Goal: Task Accomplishment & Management: Use online tool/utility

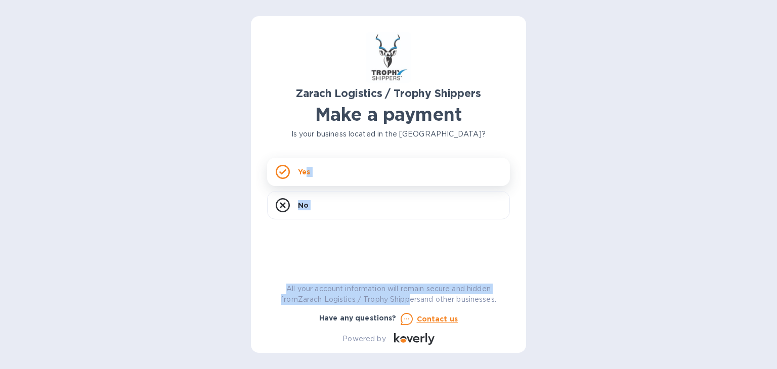
drag, startPoint x: 0, startPoint y: 0, endPoint x: 305, endPoint y: 184, distance: 356.0
click at [305, 184] on div "Zarach Logistics / Trophy Shippers Make a payment Is your business located in […" at bounding box center [388, 188] width 243 height 313
click at [304, 180] on div "Yes" at bounding box center [388, 172] width 243 height 28
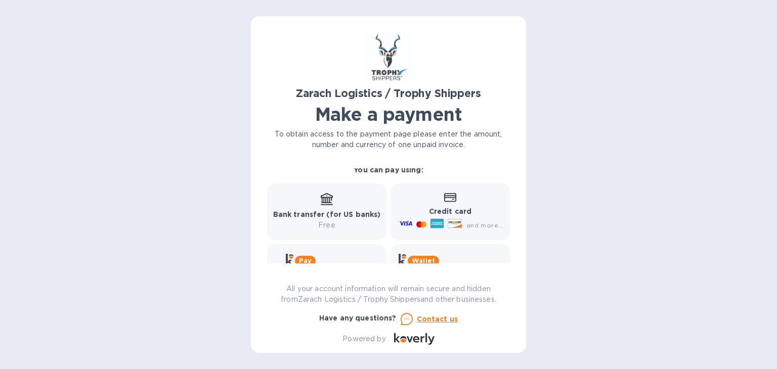
scroll to position [175, 0]
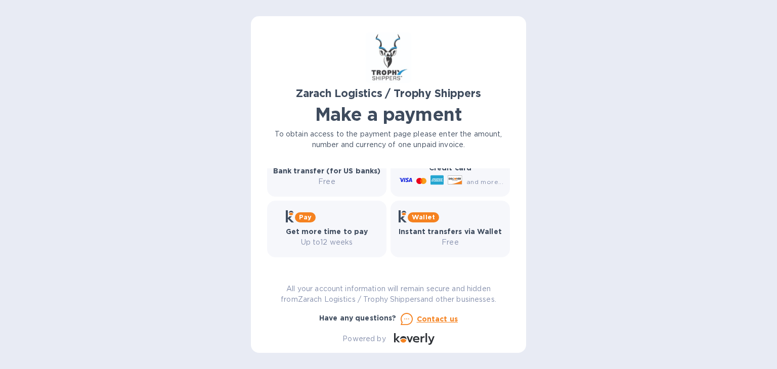
drag, startPoint x: 340, startPoint y: 172, endPoint x: 507, endPoint y: 258, distance: 188.2
click at [507, 258] on div "Bill number № Amount $ Currency USD Business name Go to payment page You can pa…" at bounding box center [388, 215] width 243 height 95
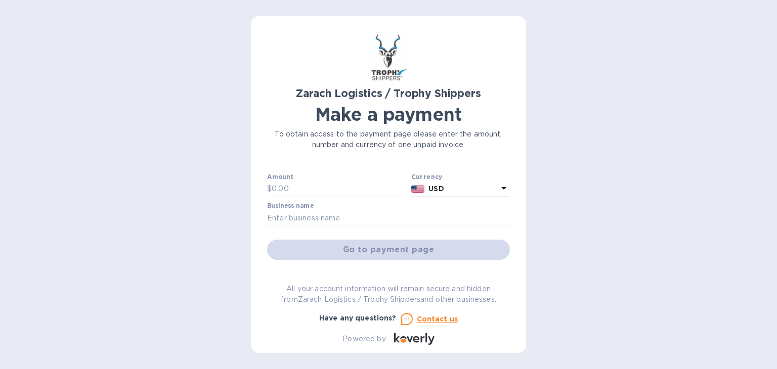
scroll to position [0, 0]
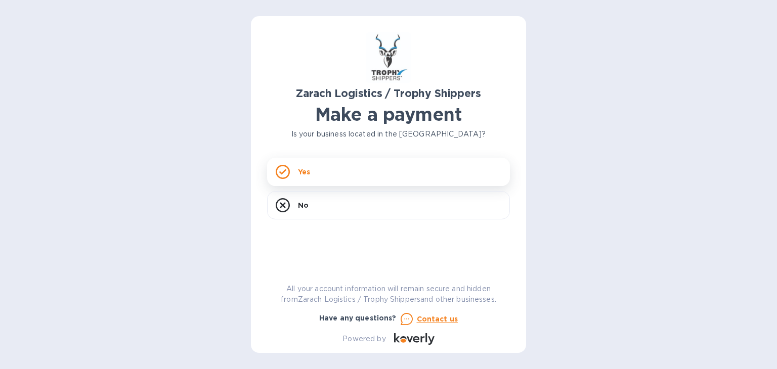
click at [347, 175] on div "Yes" at bounding box center [388, 172] width 243 height 28
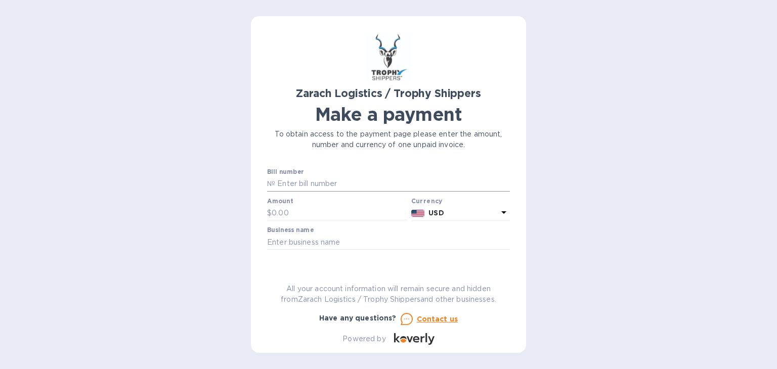
click at [328, 180] on input "text" at bounding box center [392, 184] width 235 height 15
click at [273, 185] on p "№" at bounding box center [271, 184] width 8 height 11
click at [275, 184] on input "173385" at bounding box center [392, 184] width 235 height 15
click at [281, 183] on input "b00173385" at bounding box center [392, 184] width 235 height 15
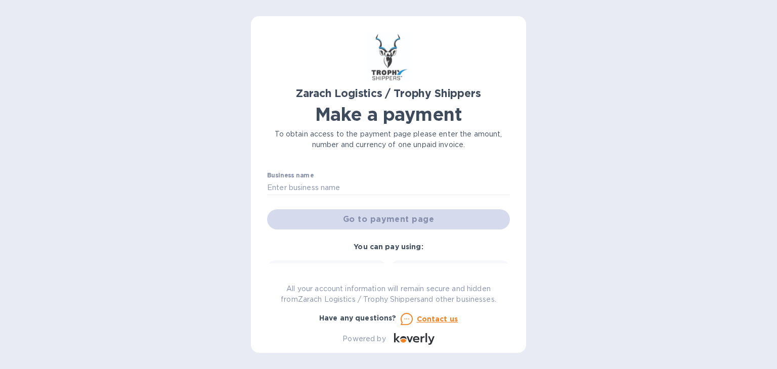
scroll to position [51, 0]
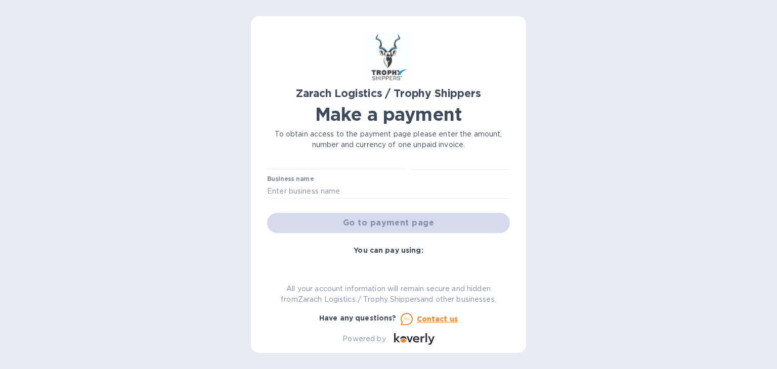
type input "B00173385"
